Goal: Information Seeking & Learning: Learn about a topic

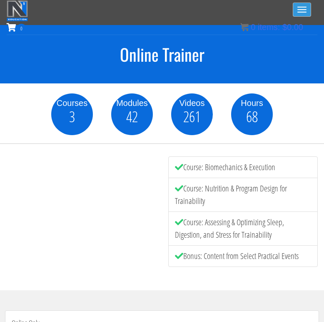
click at [303, 12] on button "Toggle navigation" at bounding box center [302, 9] width 18 height 14
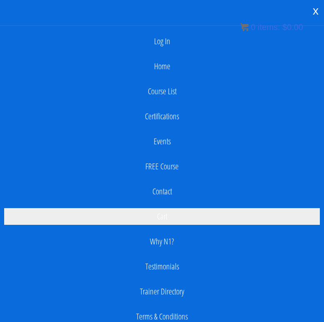
scroll to position [27, 0]
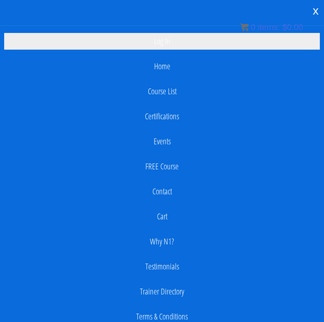
click at [168, 40] on link "Log In" at bounding box center [162, 41] width 316 height 17
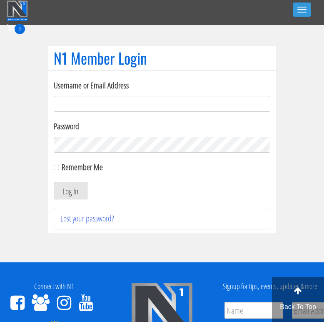
click at [133, 105] on input "Username or Email Address" at bounding box center [162, 104] width 217 height 16
type input "[EMAIL_ADDRESS][DOMAIN_NAME]"
click at [54, 182] on button "Log In" at bounding box center [71, 190] width 34 height 17
click at [72, 190] on button "Log In" at bounding box center [71, 190] width 34 height 17
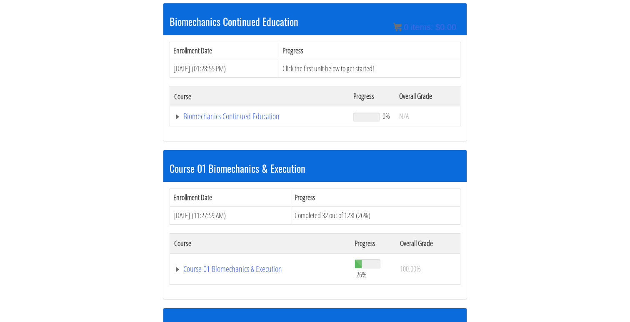
scroll to position [173, 0]
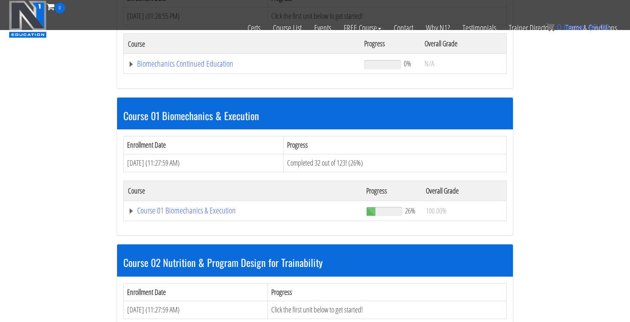
click at [187, 220] on td "Course 01 Biomechanics & Execution" at bounding box center [243, 210] width 238 height 20
click at [202, 214] on link "Course 01 Biomechanics & Execution" at bounding box center [243, 210] width 230 height 8
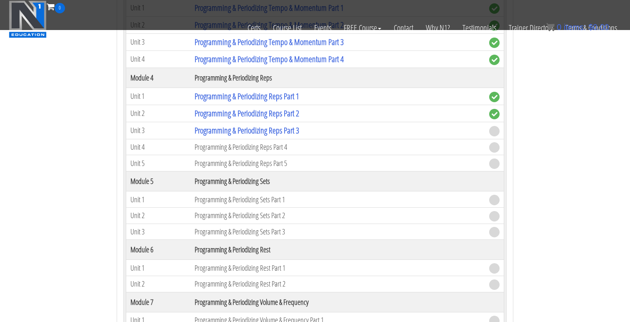
scroll to position [900, 0]
click at [256, 134] on link "Programming & Periodizing Reps Part 3" at bounding box center [247, 130] width 105 height 11
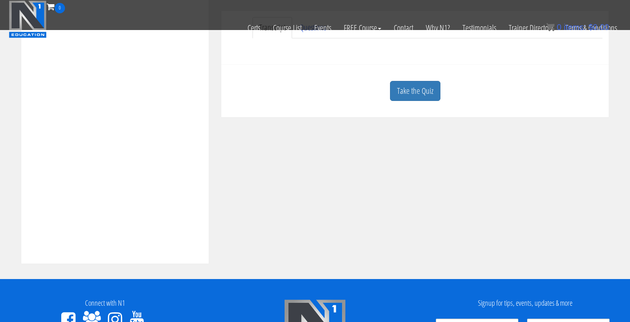
scroll to position [302, 0]
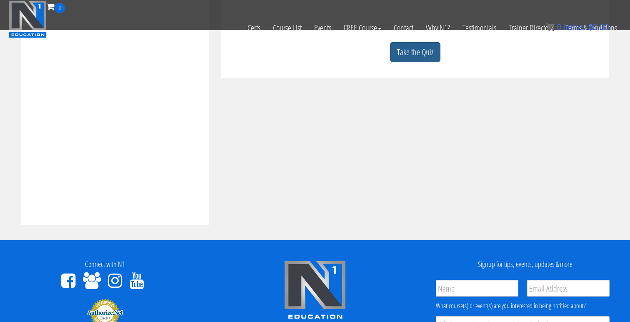
click at [416, 55] on link "Take the Quiz" at bounding box center [415, 52] width 50 height 20
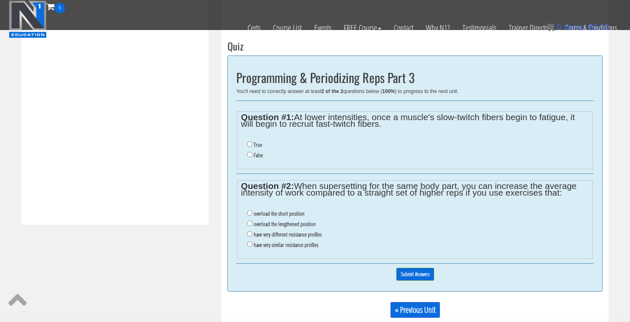
click at [255, 139] on ul "True False" at bounding box center [415, 149] width 348 height 29
click at [255, 145] on label "True" at bounding box center [258, 144] width 8 height 7
click at [252, 145] on input "True" at bounding box center [249, 143] width 5 height 5
radio input "true"
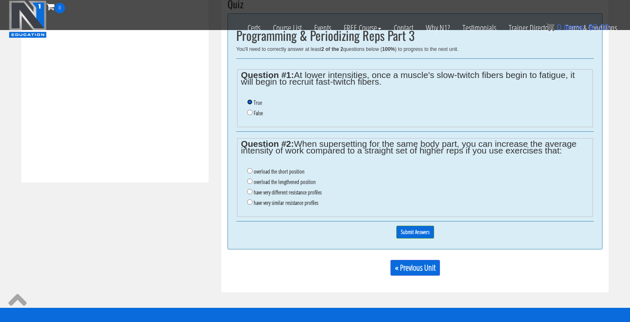
scroll to position [345, 0]
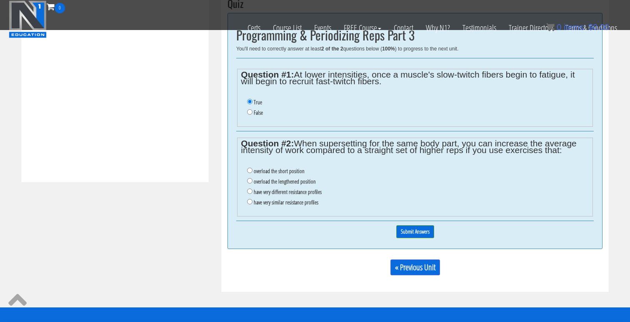
click at [287, 192] on label "have very different resistance profiles" at bounding box center [288, 191] width 68 height 7
click at [252, 192] on input "have very different resistance profiles" at bounding box center [249, 190] width 5 height 5
radio input "true"
click at [418, 230] on input "Submit Answers" at bounding box center [415, 231] width 38 height 13
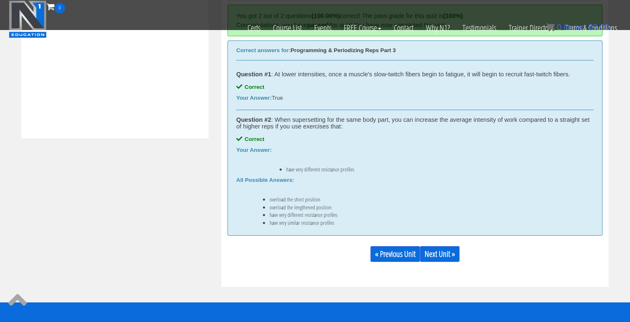
scroll to position [467, 0]
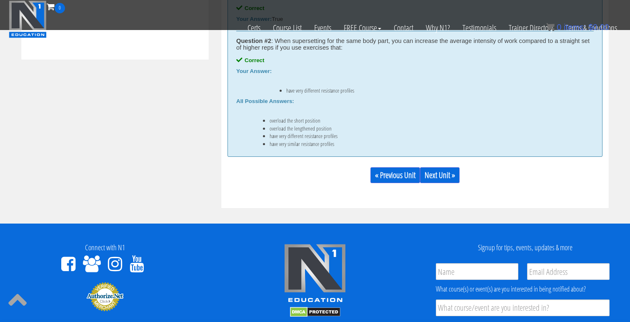
click at [436, 183] on div "« Previous Unit Next Unit »" at bounding box center [414, 175] width 375 height 28
click at [439, 175] on link "Next Unit »" at bounding box center [440, 175] width 40 height 16
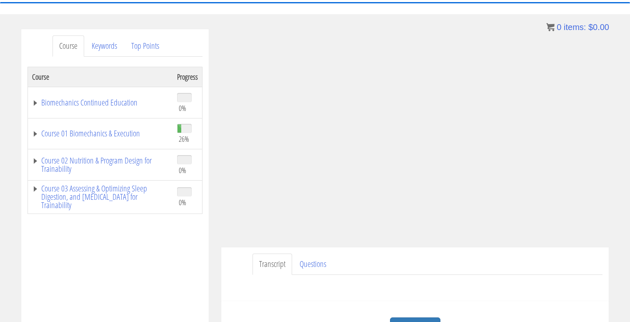
scroll to position [58, 0]
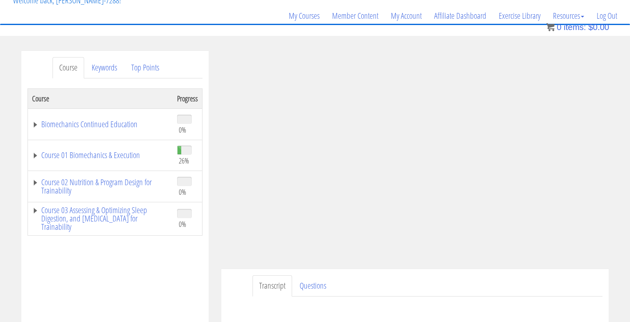
click at [478, 288] on ul "Transcript Questions" at bounding box center [427, 285] width 350 height 21
click at [159, 272] on div "Course Progress Biomechanics Continued Education 0% Module 1 Continued Educatio…" at bounding box center [114, 296] width 175 height 416
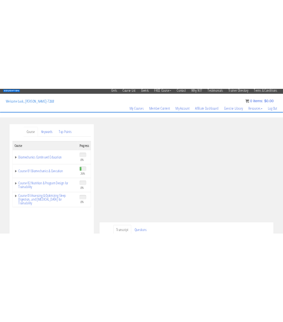
scroll to position [35, 0]
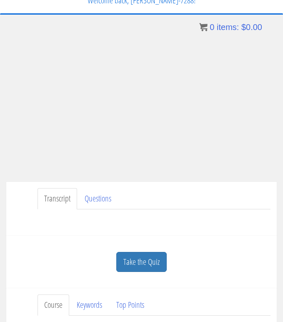
click at [245, 206] on ul "Transcript Questions" at bounding box center [153, 198] width 233 height 21
click at [190, 204] on ul "Transcript Questions" at bounding box center [153, 198] width 233 height 21
click at [157, 261] on link "Take the Quiz" at bounding box center [141, 262] width 50 height 20
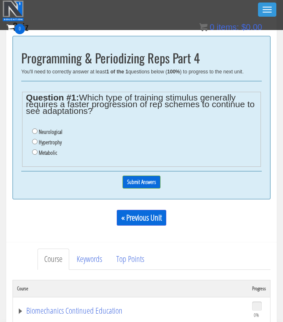
scroll to position [225, 0]
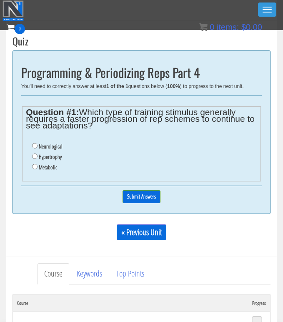
click at [45, 169] on label "Metabolic" at bounding box center [48, 167] width 18 height 7
click at [37, 169] on input "Metabolic" at bounding box center [34, 166] width 5 height 5
radio input "true"
click at [138, 198] on input "Submit Answers" at bounding box center [141, 196] width 38 height 13
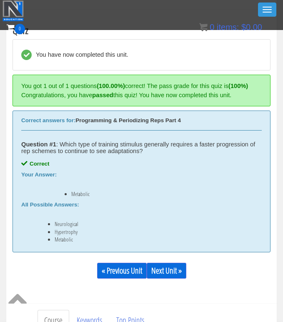
scroll to position [234, 0]
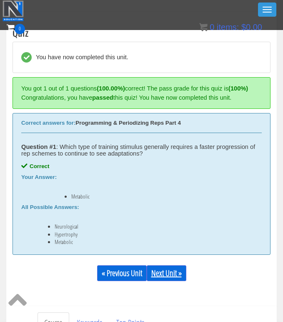
click at [161, 272] on link "Next Unit »" at bounding box center [167, 273] width 40 height 16
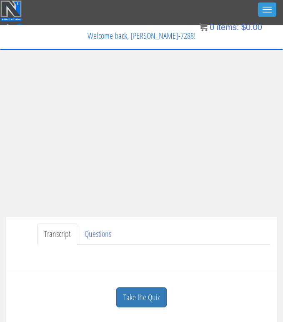
click at [218, 282] on div "Take the Quiz" at bounding box center [141, 297] width 258 height 40
click at [225, 257] on div "Have a question on this unit? Please submit it here: Name * First Last Email * *" at bounding box center [141, 254] width 258 height 20
click at [232, 241] on ul "Transcript Questions" at bounding box center [153, 233] width 233 height 21
drag, startPoint x: 236, startPoint y: 230, endPoint x: 233, endPoint y: 227, distance: 4.7
click at [233, 227] on ul "Transcript Questions" at bounding box center [153, 233] width 233 height 21
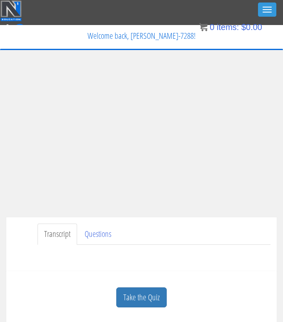
click at [221, 266] on div "Transcript Questions Have a question on this unit? Please submit it here: Name …" at bounding box center [141, 244] width 270 height 54
click at [146, 236] on ul "Transcript Questions" at bounding box center [153, 233] width 233 height 21
click at [242, 268] on div "Transcript Questions Have a question on this unit? Please submit it here: Name …" at bounding box center [141, 244] width 270 height 54
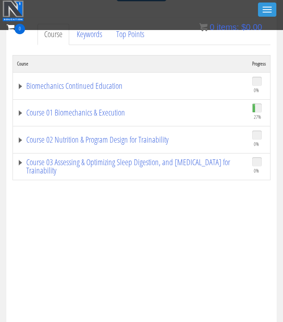
scroll to position [286, 0]
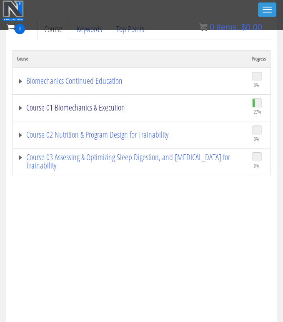
click at [80, 106] on link "Course 01 Biomechanics & Execution" at bounding box center [130, 107] width 227 height 8
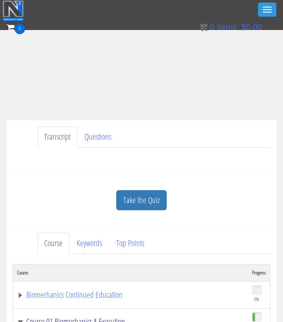
scroll to position [0, 0]
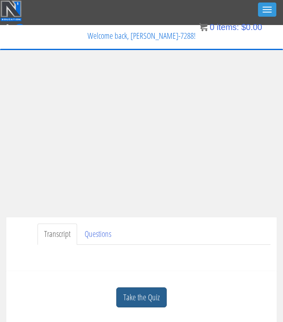
click at [149, 300] on link "Take the Quiz" at bounding box center [141, 297] width 50 height 20
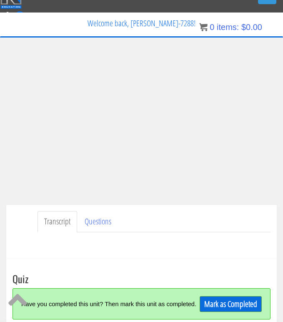
scroll to position [18, 0]
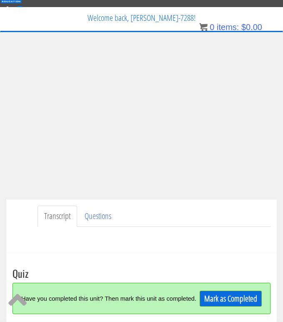
click at [209, 228] on div "Have a question on this unit? Please submit it here: Name * First Last Email * *" at bounding box center [141, 237] width 258 height 20
click at [230, 239] on div "Have a question on this unit? Please submit it here: Name * First Last Email * *" at bounding box center [141, 237] width 258 height 20
click at [279, 108] on div "Jonathan Ramirez jonathanramirez.o@outlook.com 2025-09-04 2605:ad80:7f:e1fd:25d…" at bounding box center [141, 201] width 283 height 309
click at [212, 218] on ul "Transcript Questions" at bounding box center [153, 215] width 233 height 21
click at [225, 293] on link "Mark as Completed" at bounding box center [231, 298] width 62 height 16
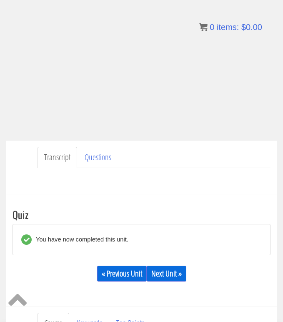
scroll to position [84, 0]
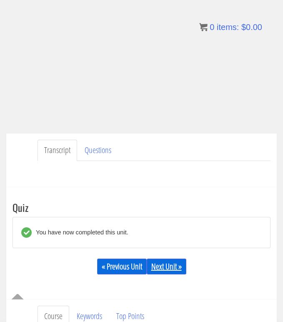
click at [174, 267] on link "Next Unit »" at bounding box center [167, 266] width 40 height 16
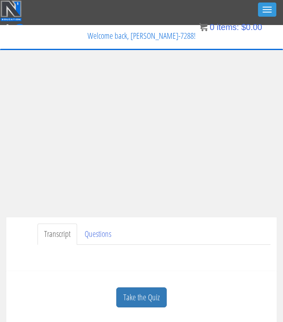
click at [175, 264] on div "Have a question on this unit? Please submit it here: Name * First Last Email * *" at bounding box center [141, 254] width 258 height 20
